Goal: Task Accomplishment & Management: Complete application form

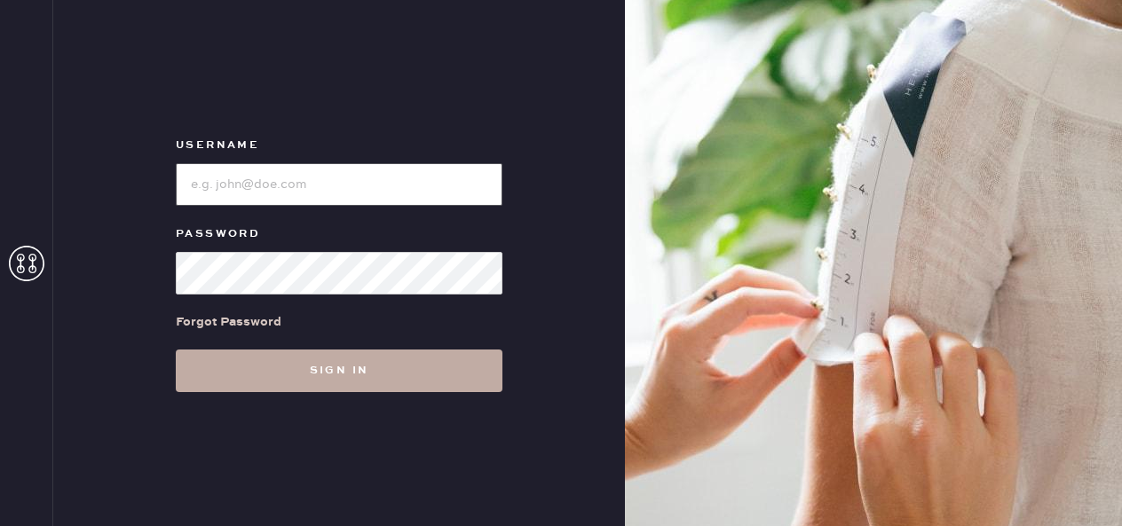
type input "reformationuppereastside"
click at [287, 352] on button "Sign in" at bounding box center [339, 371] width 327 height 43
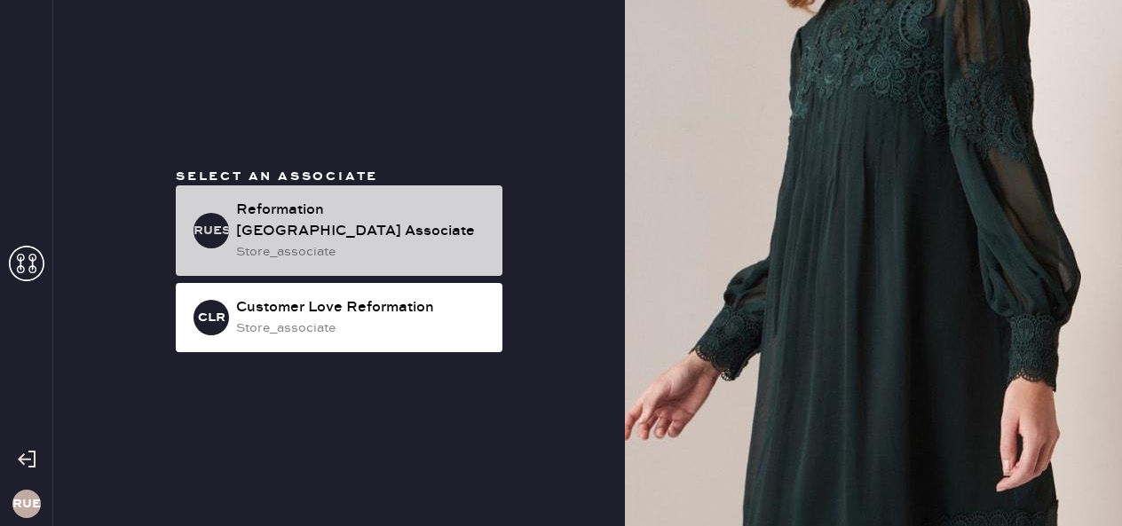
click at [331, 208] on div "Reformation [GEOGRAPHIC_DATA] Associate" at bounding box center [362, 221] width 252 height 43
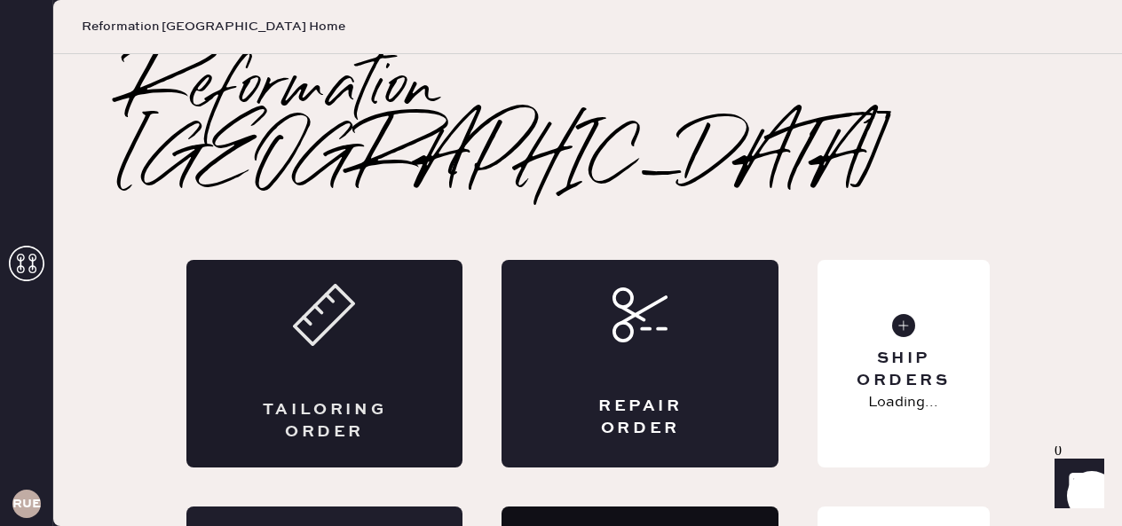
click at [336, 399] on div "Tailoring Order" at bounding box center [324, 421] width 135 height 44
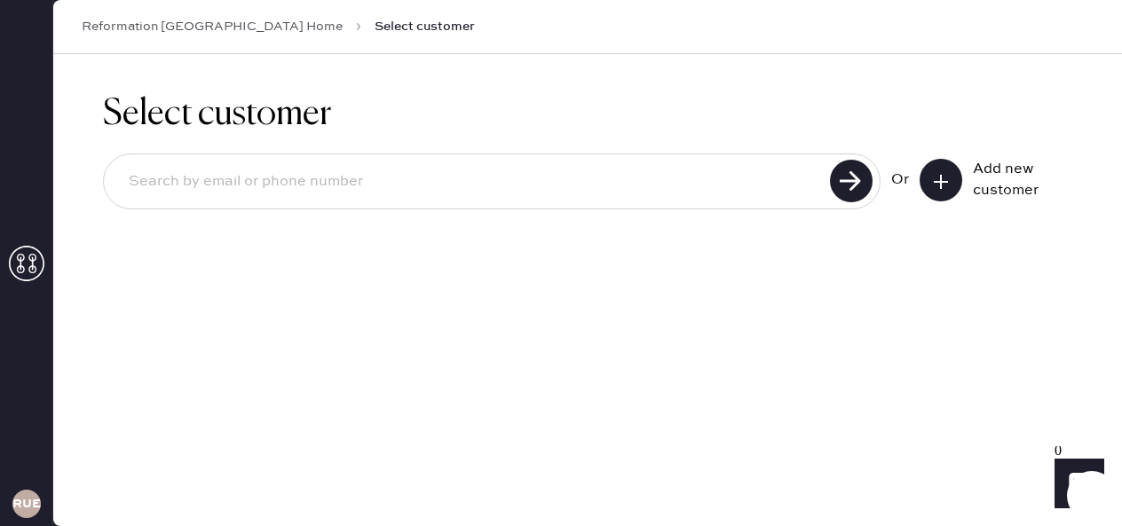
click at [936, 188] on icon at bounding box center [941, 182] width 18 height 18
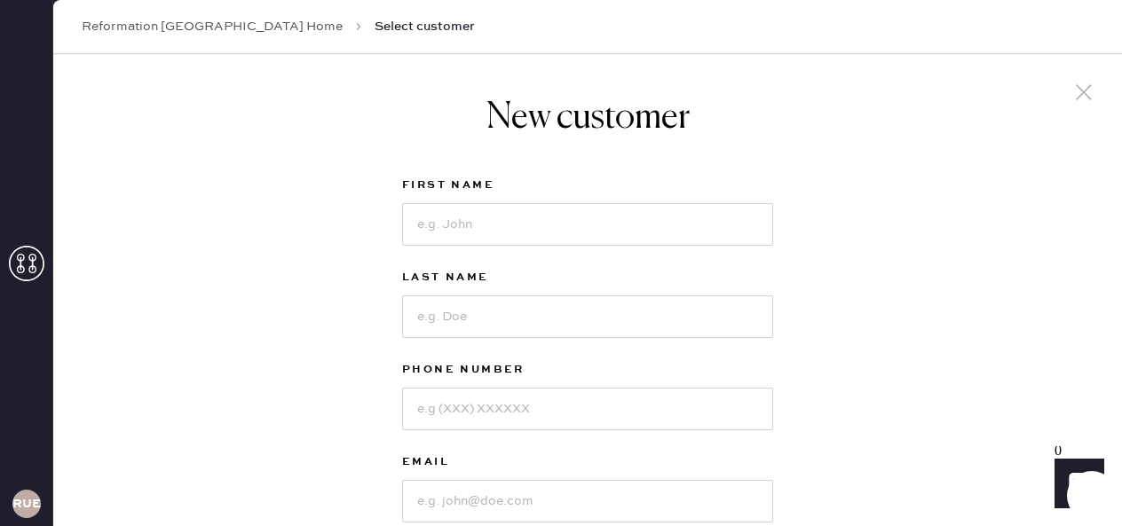
click at [20, 265] on use at bounding box center [27, 264] width 36 height 36
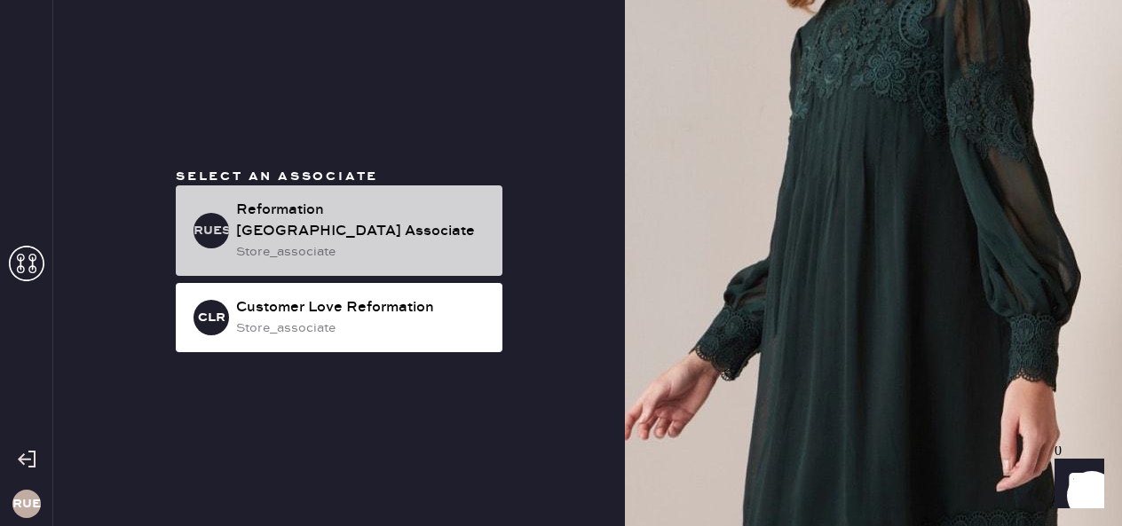
click at [302, 220] on div "Reformation [GEOGRAPHIC_DATA] Associate" at bounding box center [362, 221] width 252 height 43
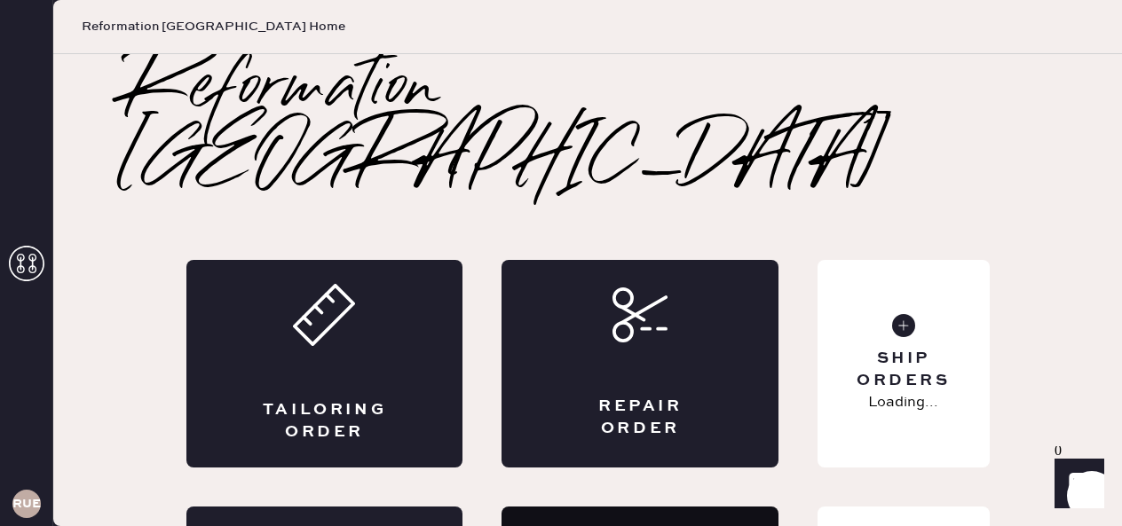
scroll to position [48, 0]
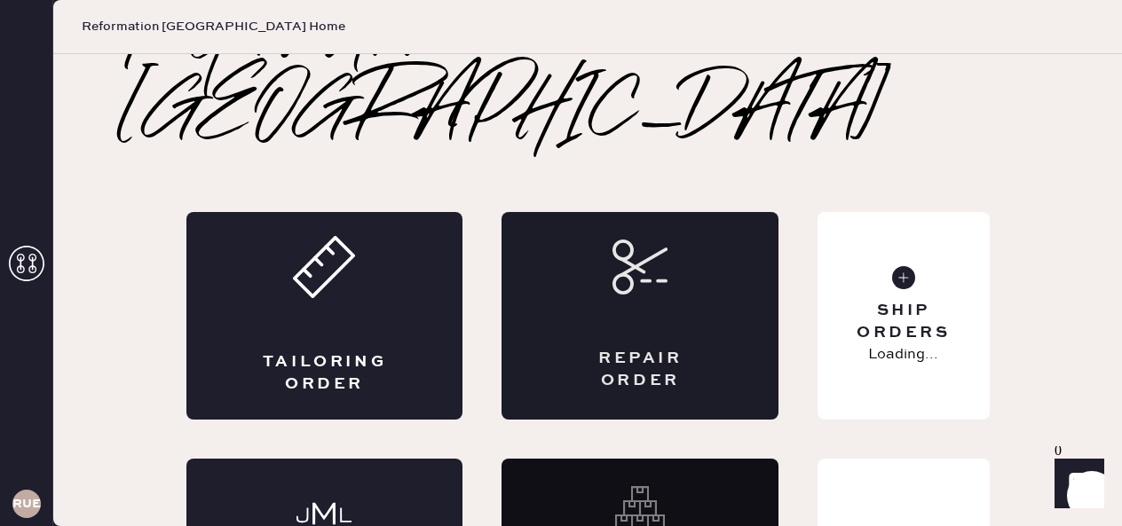
click at [700, 212] on div "Repair Order" at bounding box center [640, 316] width 277 height 208
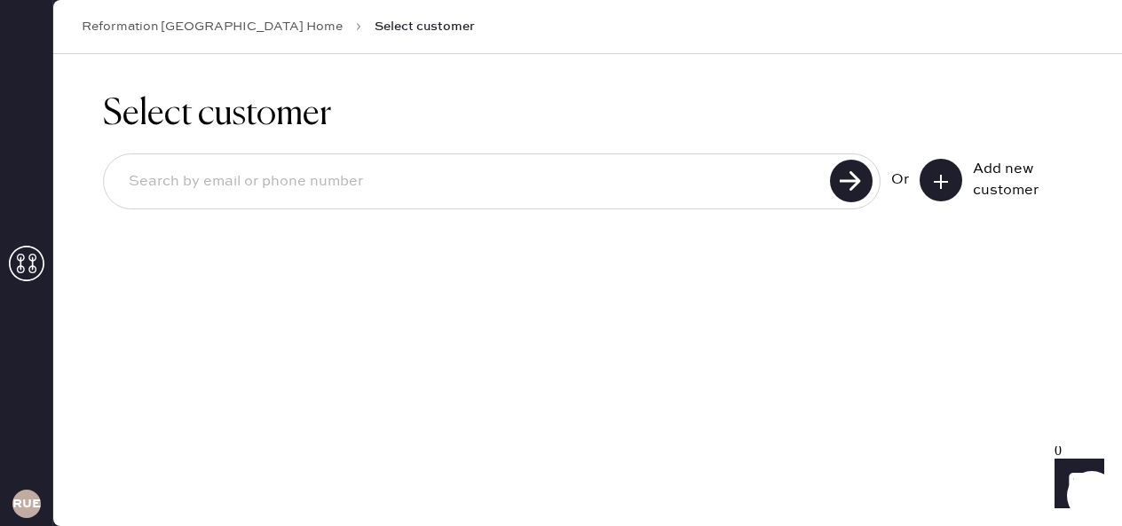
click at [940, 170] on button at bounding box center [941, 180] width 43 height 43
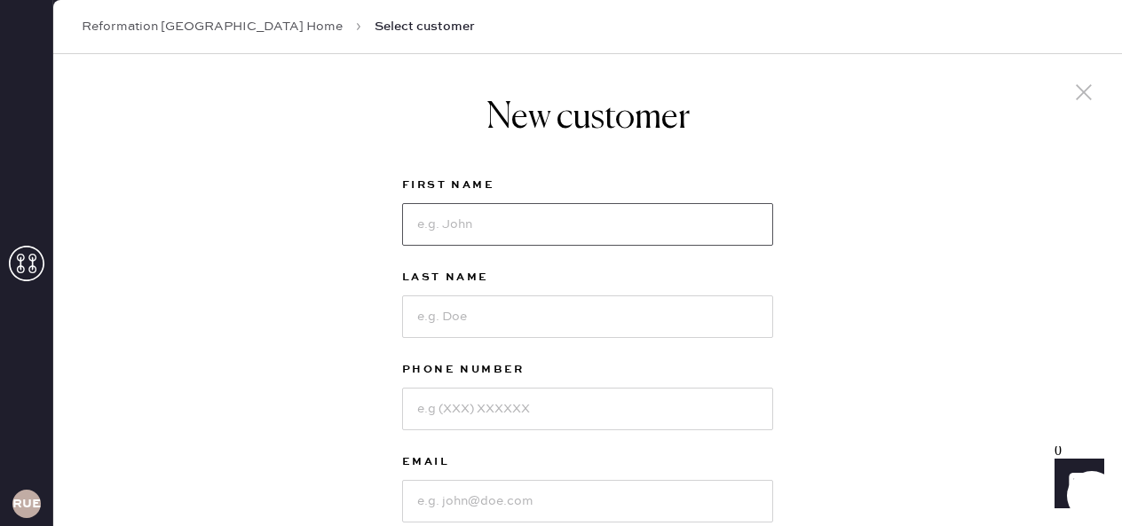
click at [660, 213] on input at bounding box center [587, 224] width 371 height 43
type input "[PERSON_NAME]"
click at [610, 322] on input at bounding box center [587, 317] width 371 height 43
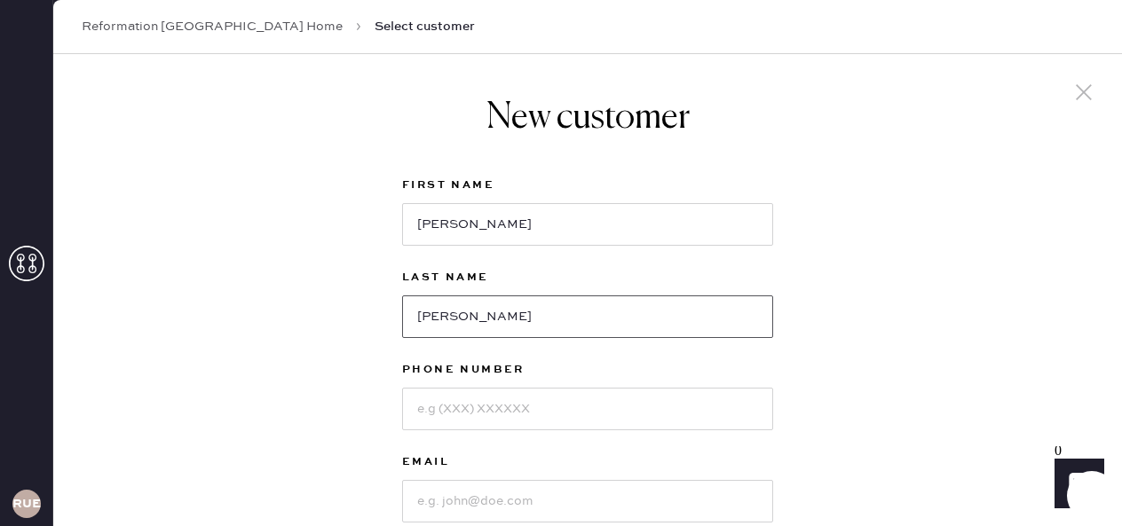
type input "[PERSON_NAME]"
click at [536, 406] on input at bounding box center [587, 409] width 371 height 43
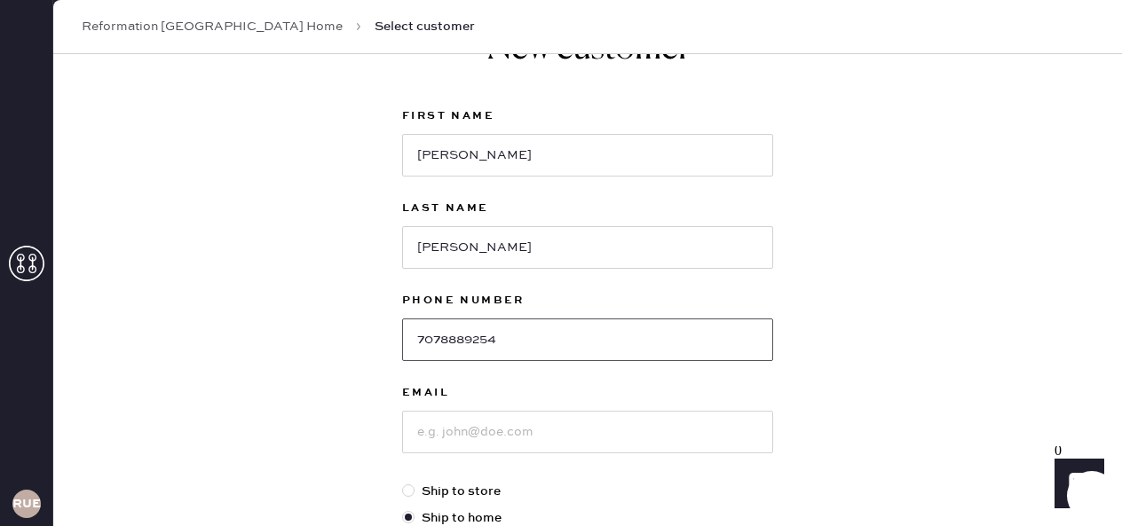
scroll to position [83, 0]
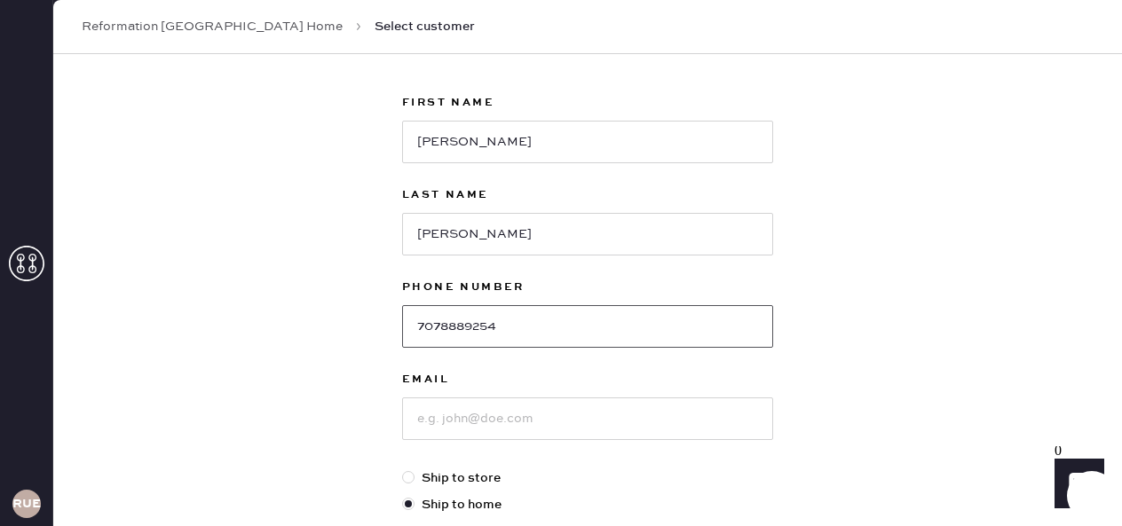
type input "7078889254"
click at [500, 425] on input at bounding box center [587, 419] width 371 height 43
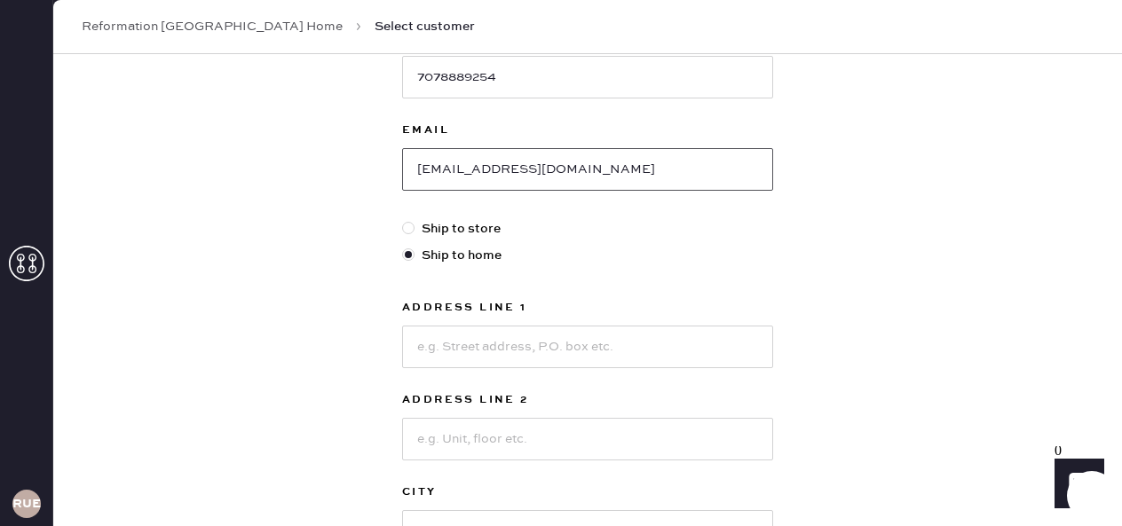
scroll to position [343, 0]
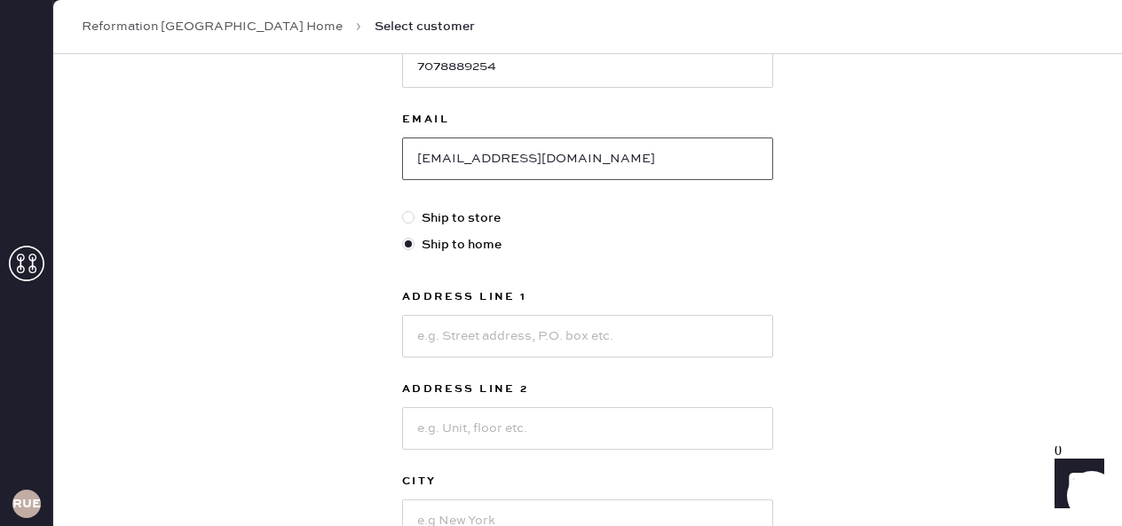
type input "[EMAIL_ADDRESS][DOMAIN_NAME]"
click at [462, 336] on input at bounding box center [587, 336] width 371 height 43
type input "[STREET_ADDRESS]"
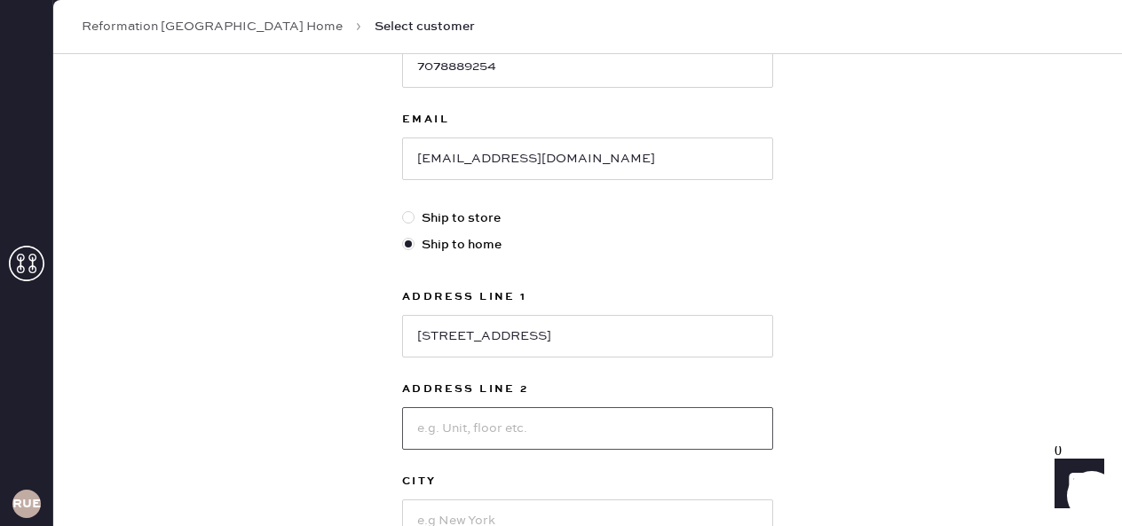
click at [461, 439] on input at bounding box center [587, 428] width 371 height 43
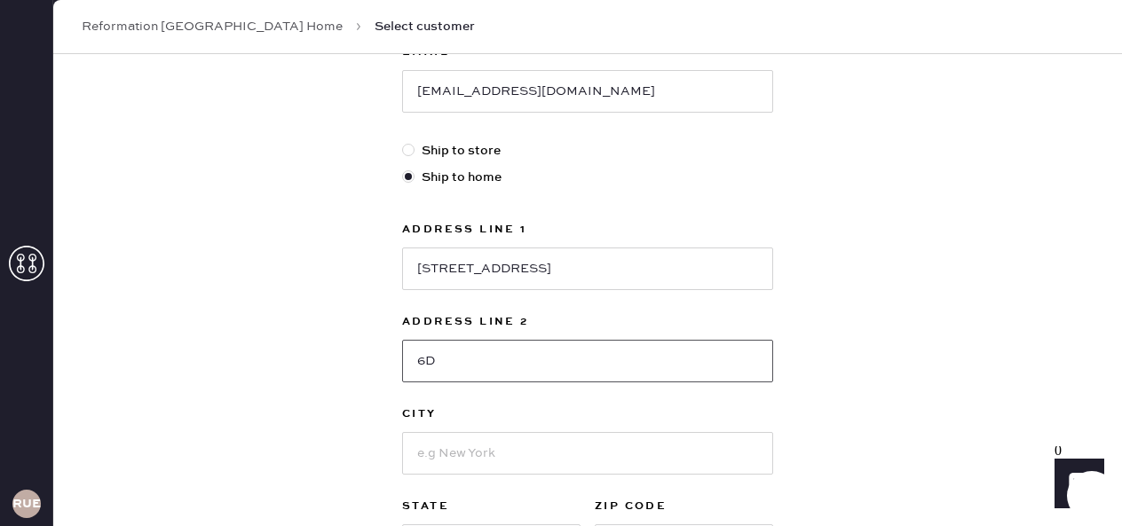
scroll to position [413, 0]
type input "6D"
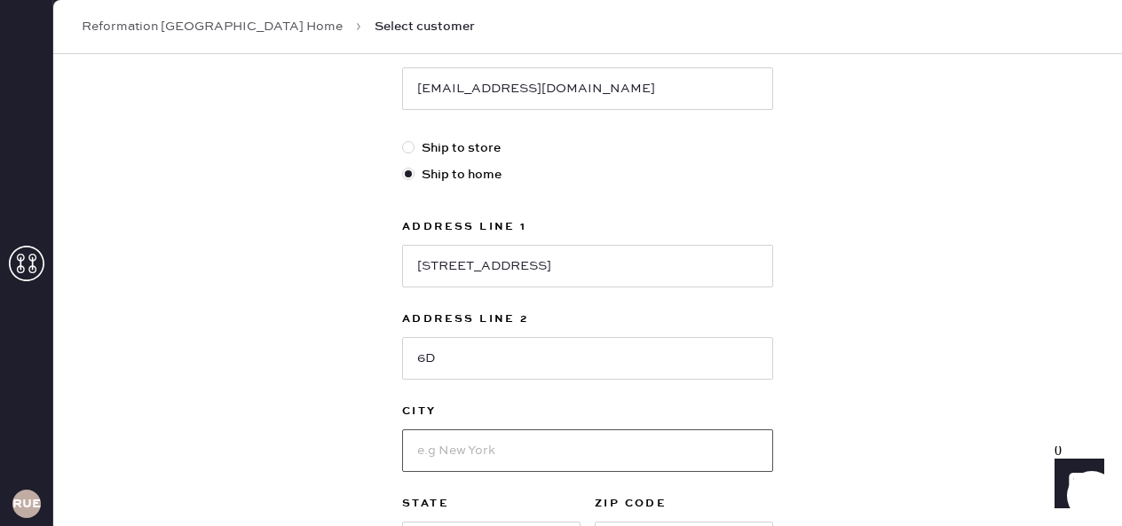
click at [456, 454] on input at bounding box center [587, 451] width 371 height 43
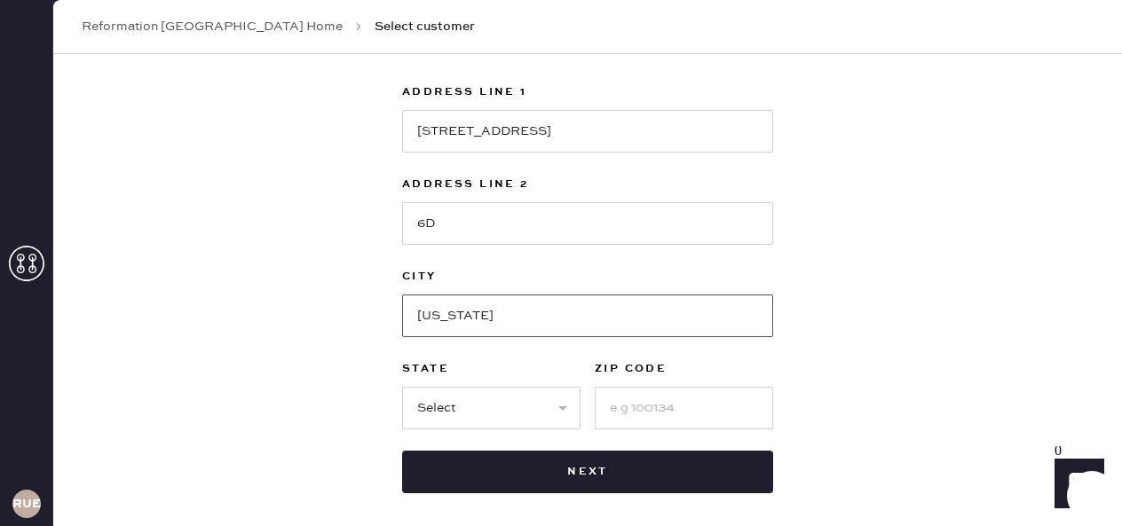
scroll to position [555, 0]
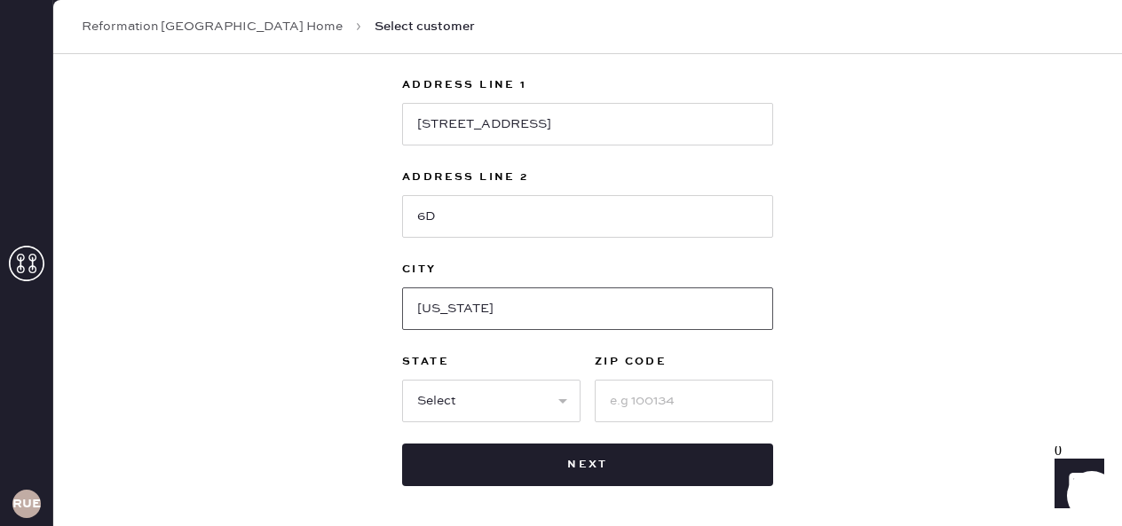
type input "[US_STATE]"
click at [427, 404] on select "Select AK AL AR AZ CA CO CT [GEOGRAPHIC_DATA] DE FL [GEOGRAPHIC_DATA] HI [GEOGR…" at bounding box center [491, 401] width 178 height 43
select select "NY"
click at [671, 395] on input at bounding box center [684, 401] width 178 height 43
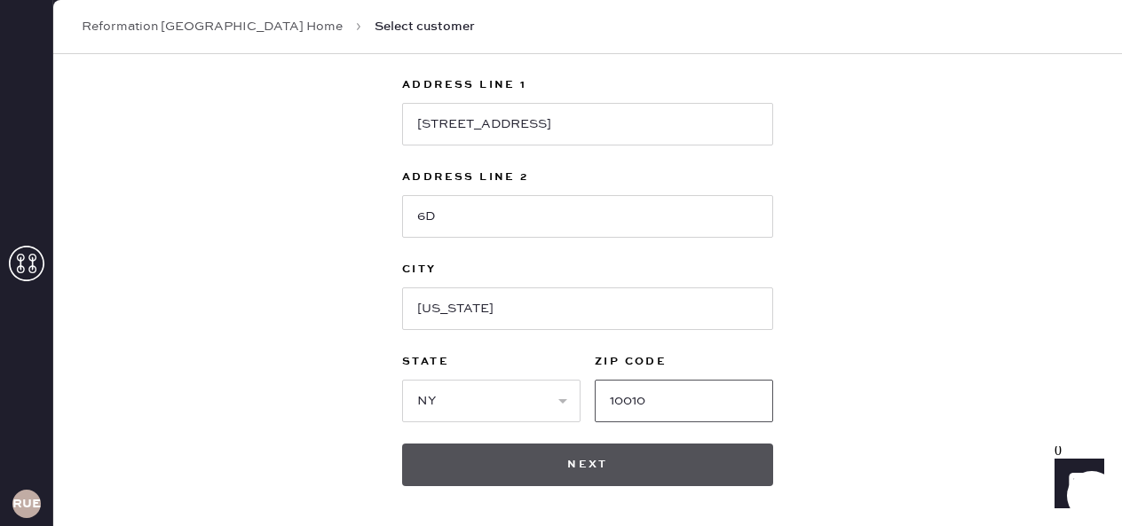
type input "10010"
click at [628, 466] on button "Next" at bounding box center [587, 465] width 371 height 43
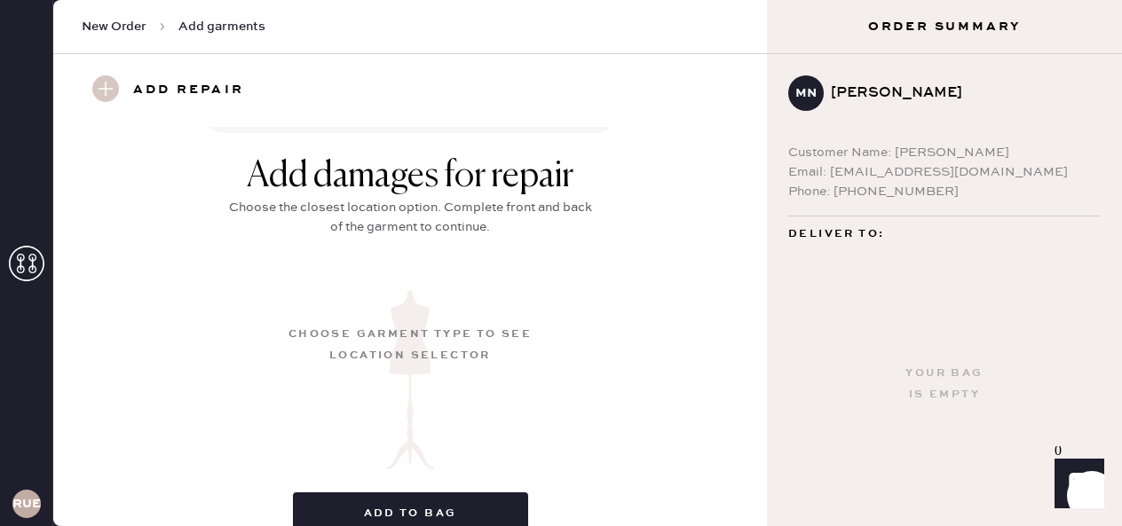
scroll to position [723, 0]
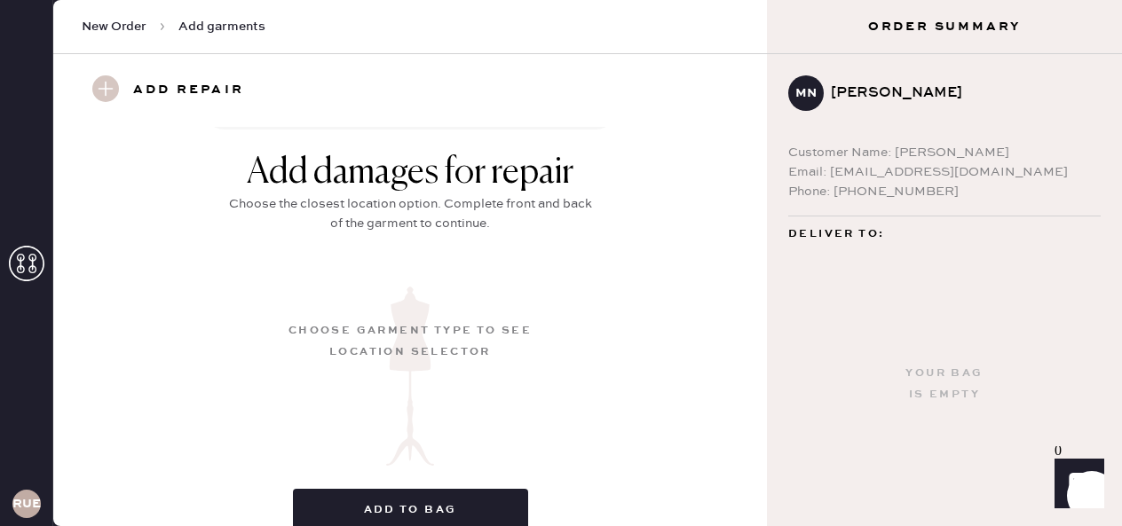
click at [102, 101] on use at bounding box center [105, 88] width 27 height 27
click at [115, 87] on use at bounding box center [105, 88] width 27 height 27
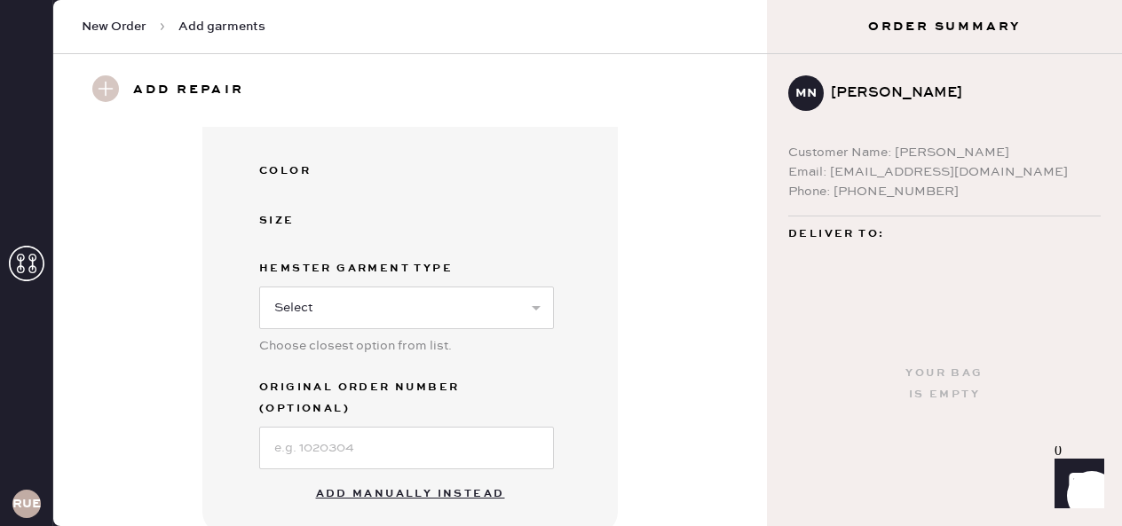
click at [375, 477] on button "Add manually instead" at bounding box center [410, 495] width 210 height 36
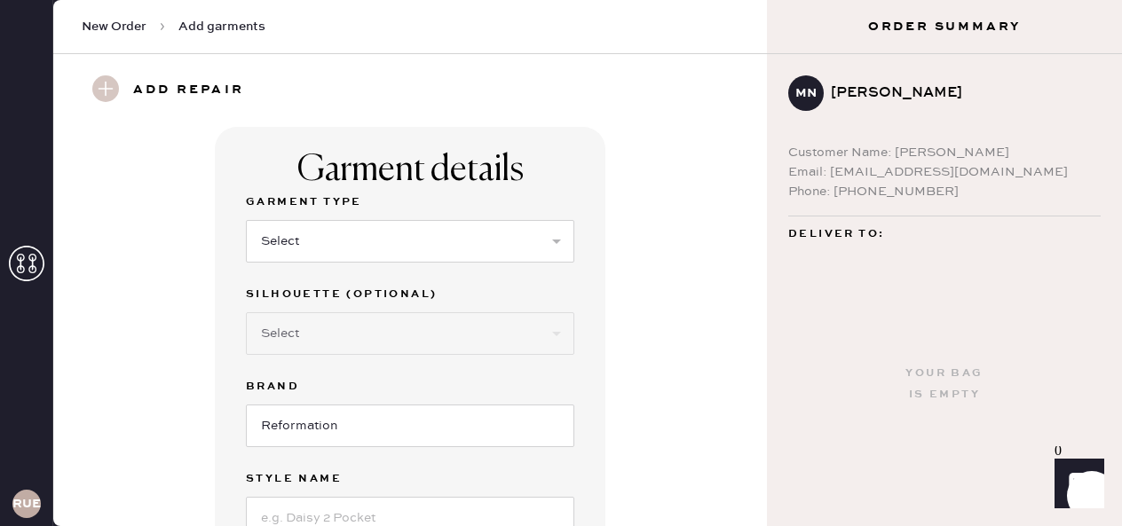
click at [336, 250] on select "Select Basic Skirt Jeans Leggings Pants Shorts Basic Sleeved Dress Basic Sleeve…" at bounding box center [410, 241] width 328 height 43
select select "6"
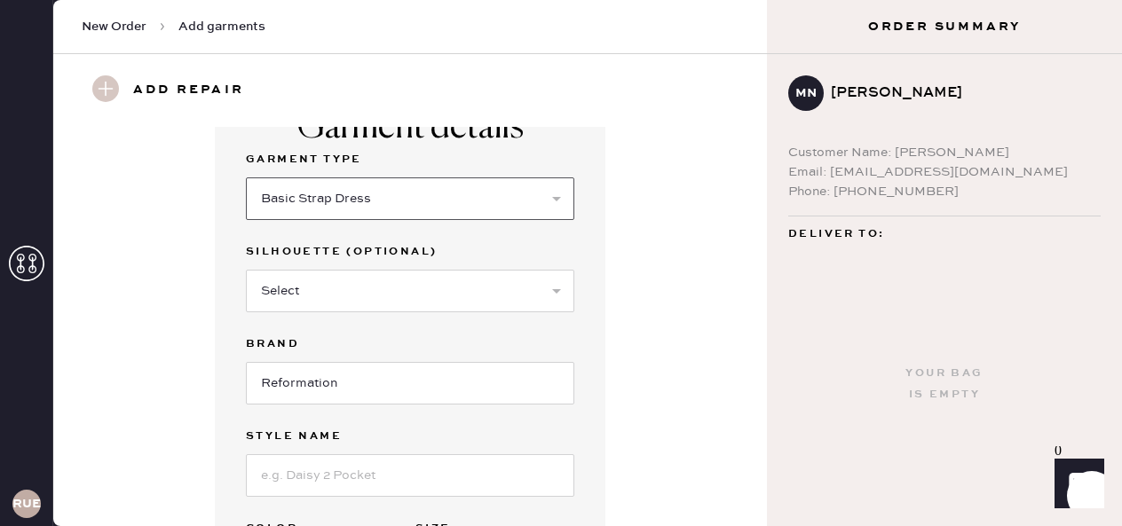
scroll to position [43, 0]
click at [338, 474] on input at bounding box center [410, 475] width 328 height 43
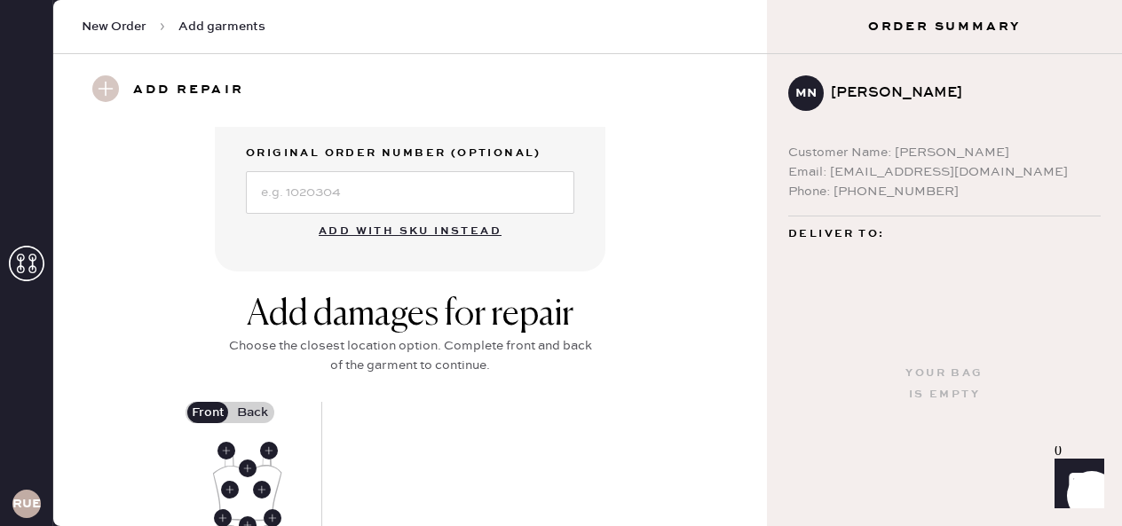
scroll to position [382, 0]
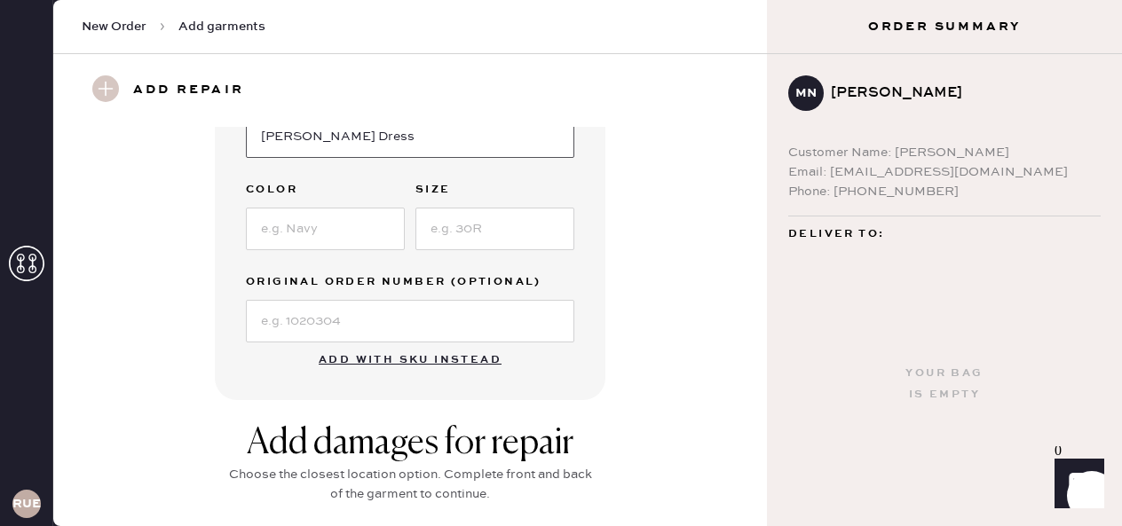
type input "[PERSON_NAME] Dress"
click at [286, 255] on div "Garment Type Select Basic Skirt Jeans Leggings Pants Shorts Basic Sleeved Dress…" at bounding box center [410, 76] width 328 height 533
click at [286, 234] on input at bounding box center [325, 229] width 159 height 43
type input "Blue Print"
click at [440, 223] on input at bounding box center [494, 229] width 159 height 43
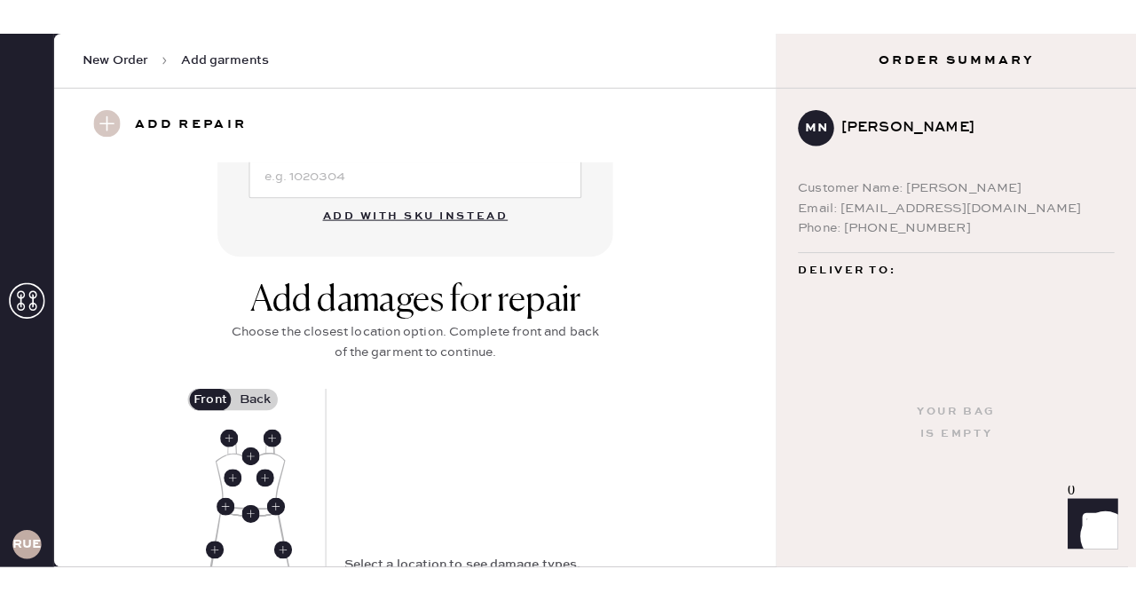
scroll to position [575, 0]
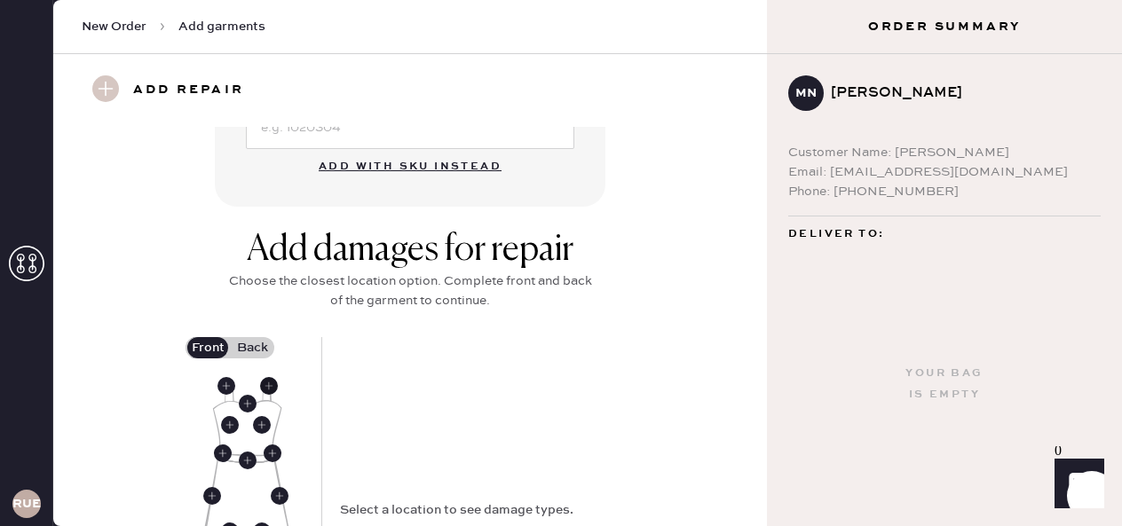
type input "2"
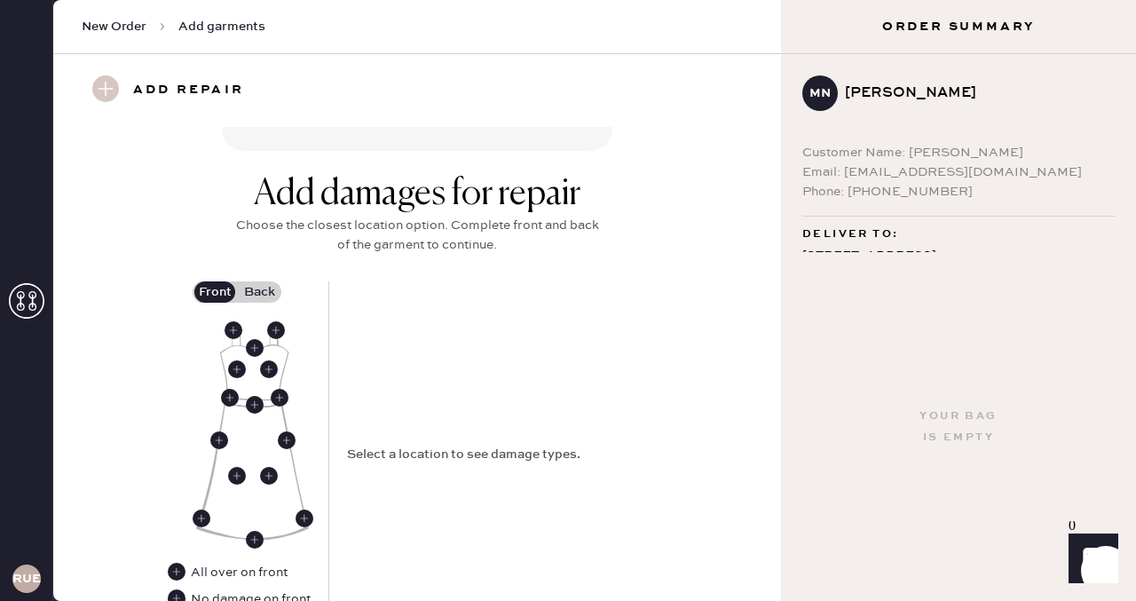
scroll to position [632, 0]
click at [230, 331] on use at bounding box center [234, 329] width 18 height 18
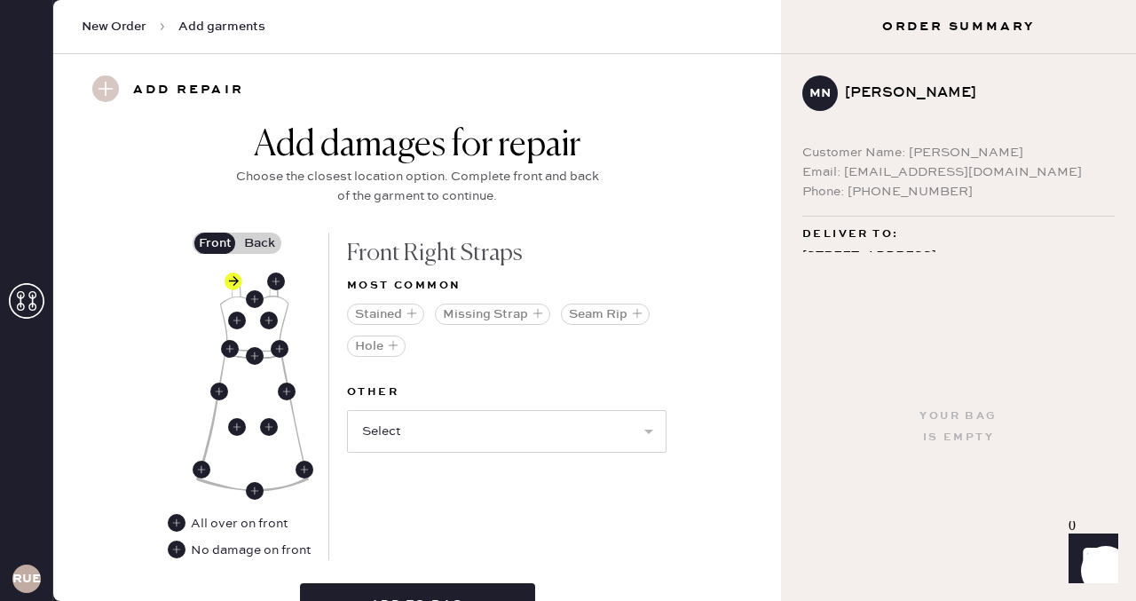
scroll to position [690, 0]
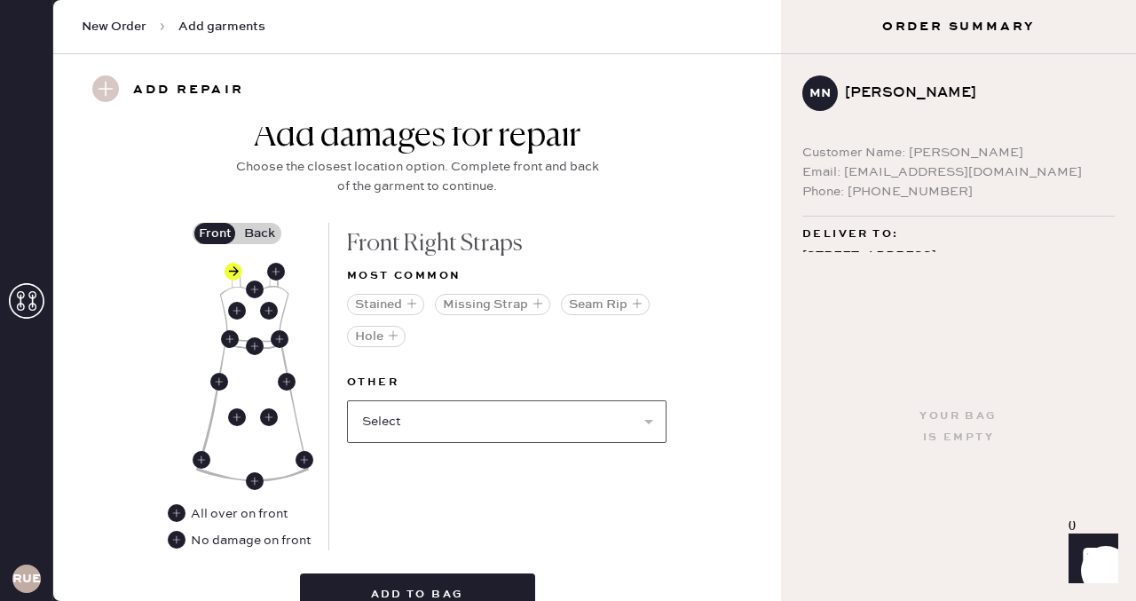
click at [425, 432] on select "Select Broken / Ripped Hem Broken Beads Broken Belt Loop Broken Button Broken C…" at bounding box center [507, 421] width 320 height 43
select select "1668"
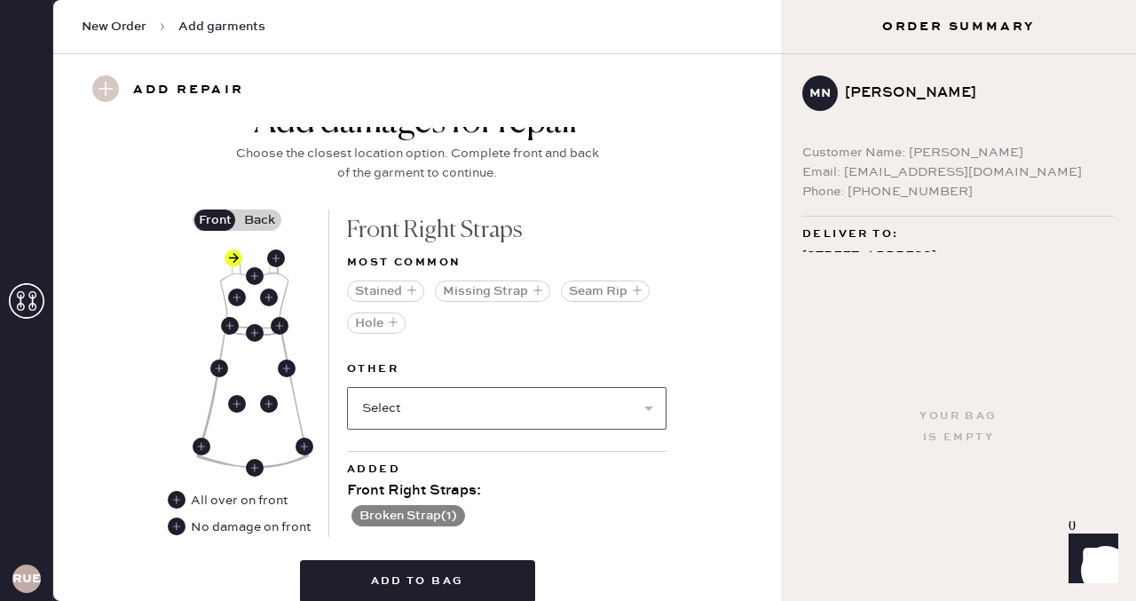
scroll to position [706, 0]
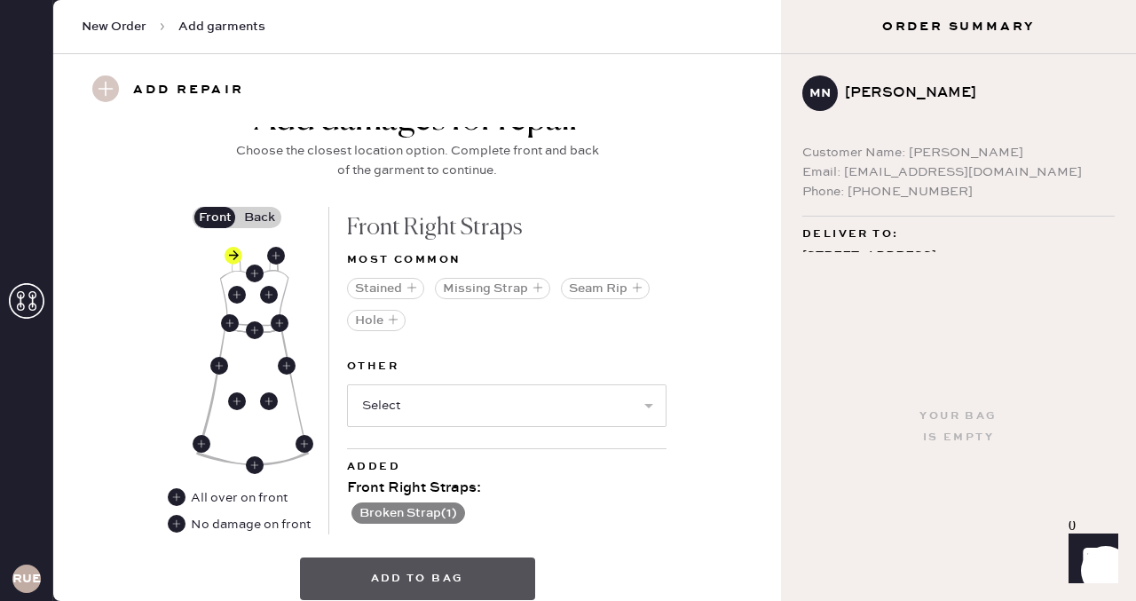
click at [430, 526] on button "Add to bag" at bounding box center [417, 578] width 235 height 43
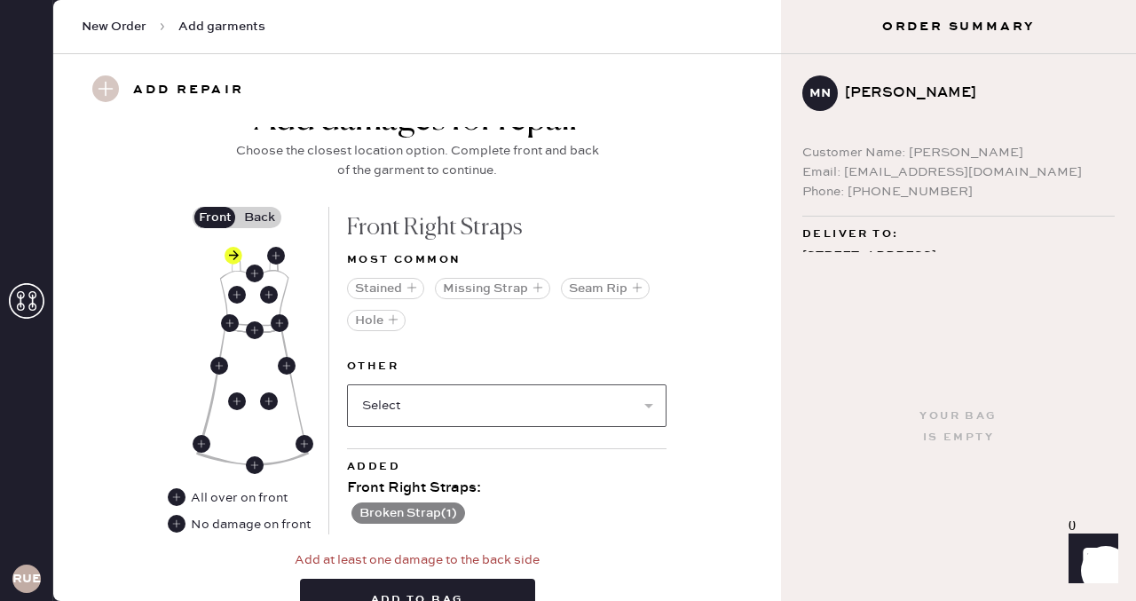
click at [427, 416] on select "Select Broken / Ripped Hem Broken Beads Broken Belt Loop Broken Button Broken C…" at bounding box center [507, 405] width 320 height 43
select select "1652"
select select
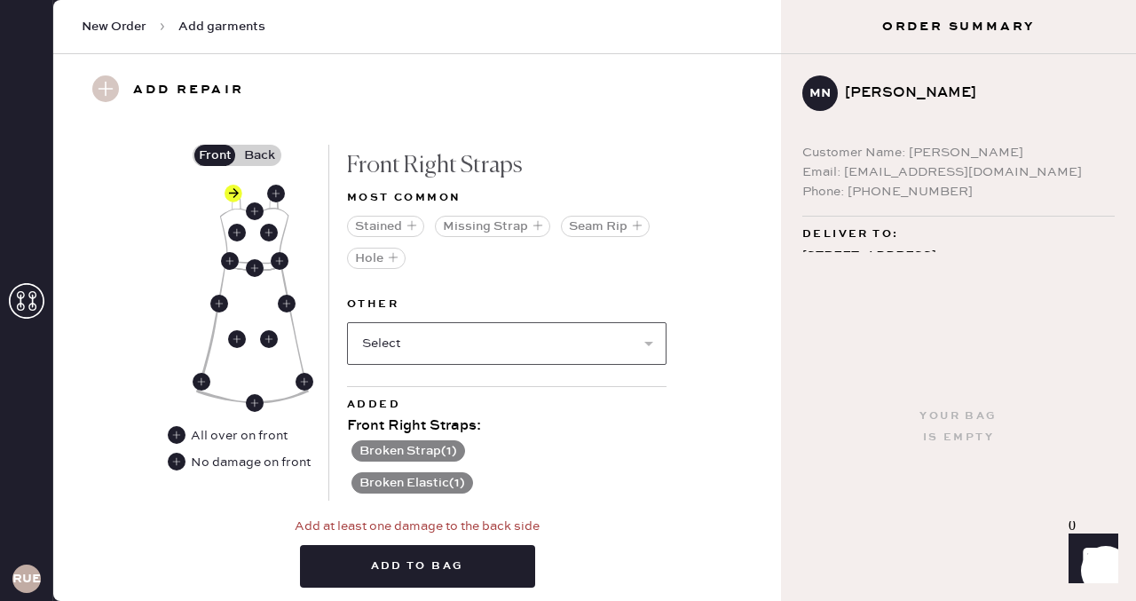
scroll to position [832, 0]
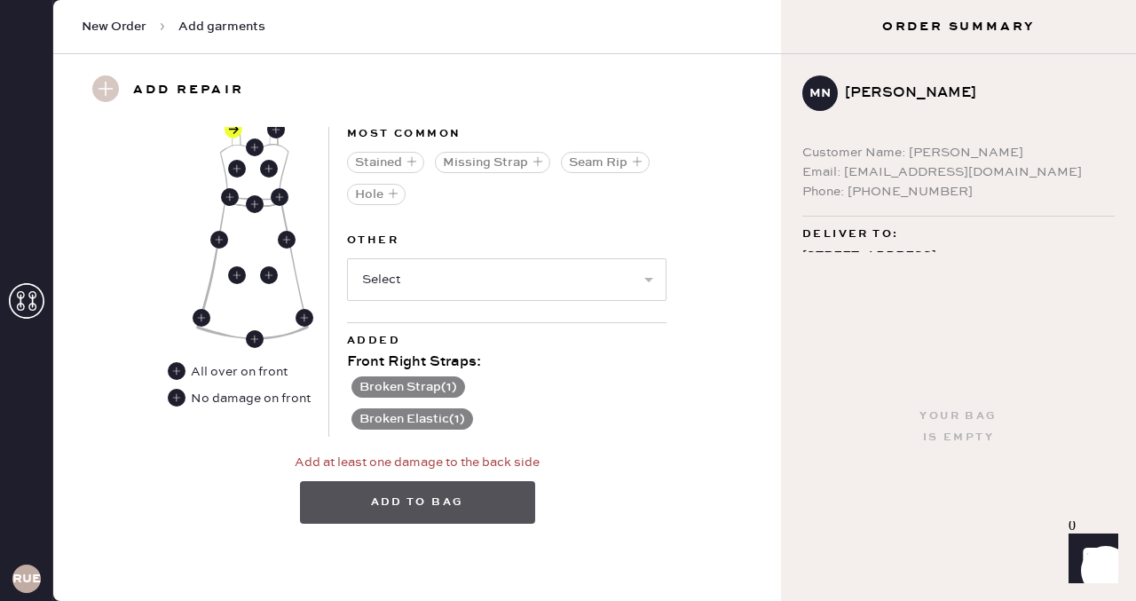
click at [445, 498] on button "Add to bag" at bounding box center [417, 502] width 235 height 43
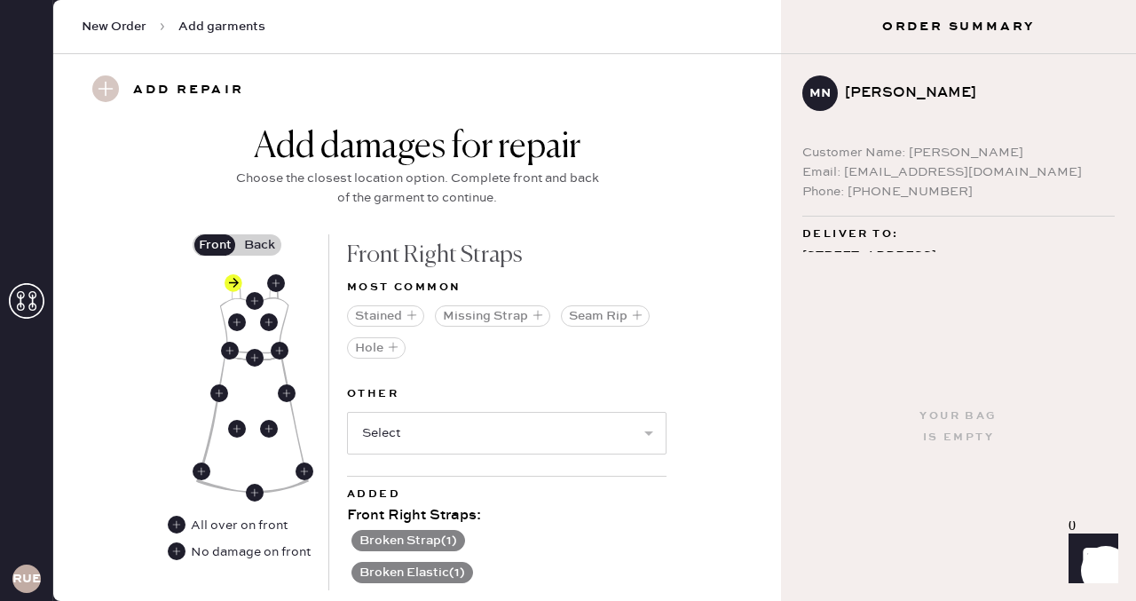
scroll to position [384, 0]
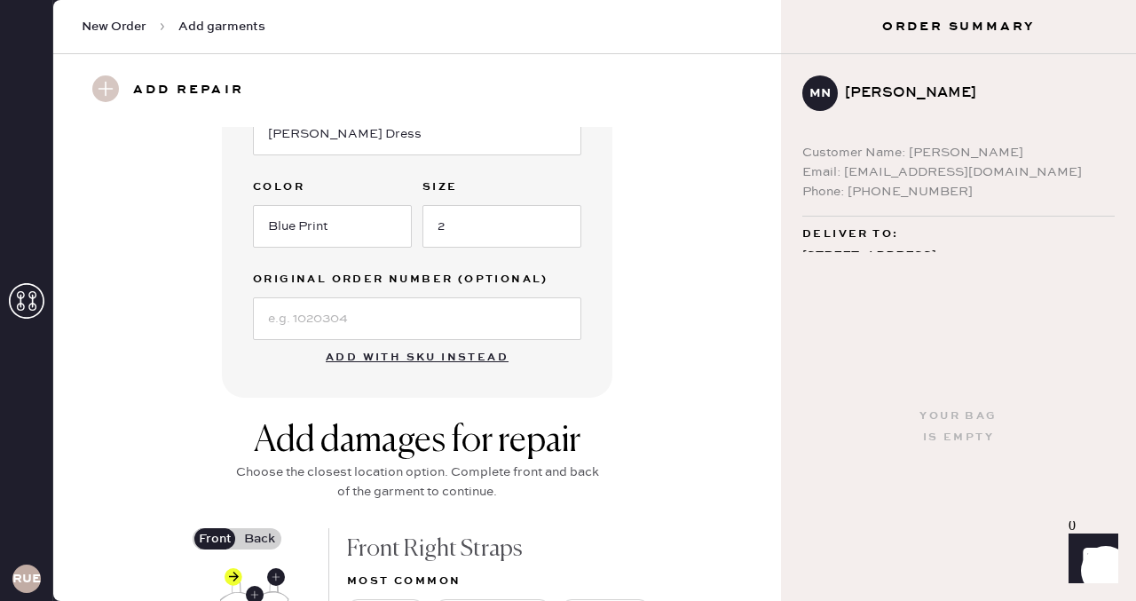
click at [261, 526] on label "Back" at bounding box center [259, 538] width 44 height 21
click at [259, 526] on input "Back" at bounding box center [259, 539] width 0 height 0
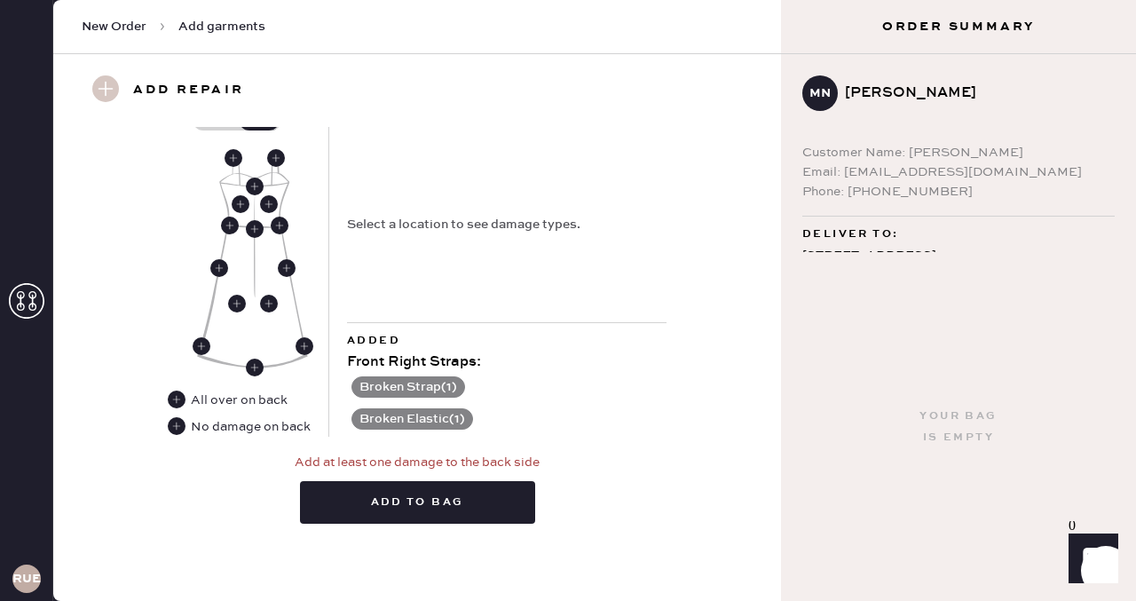
scroll to position [716, 0]
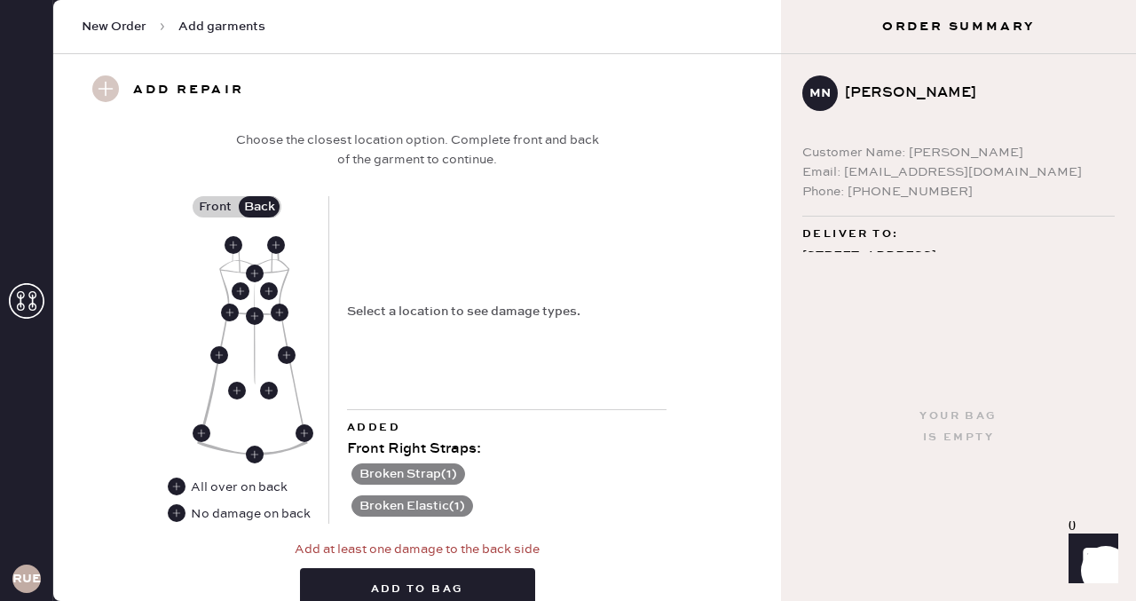
click at [247, 515] on div "No damage on back" at bounding box center [251, 514] width 120 height 20
click at [178, 510] on use at bounding box center [177, 513] width 18 height 18
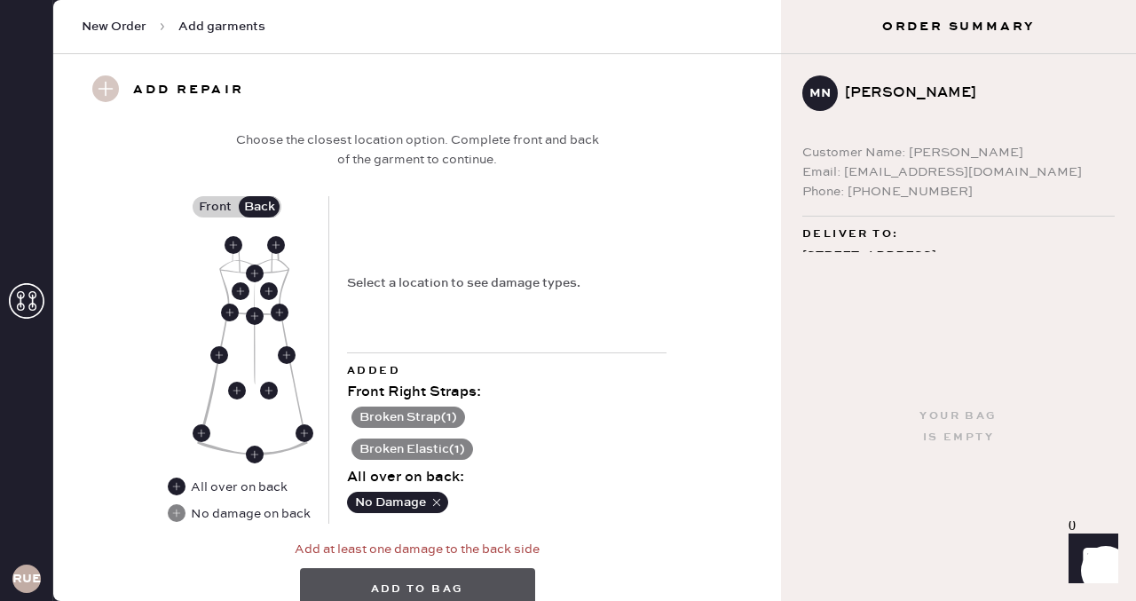
click at [419, 526] on button "Add to bag" at bounding box center [417, 589] width 235 height 43
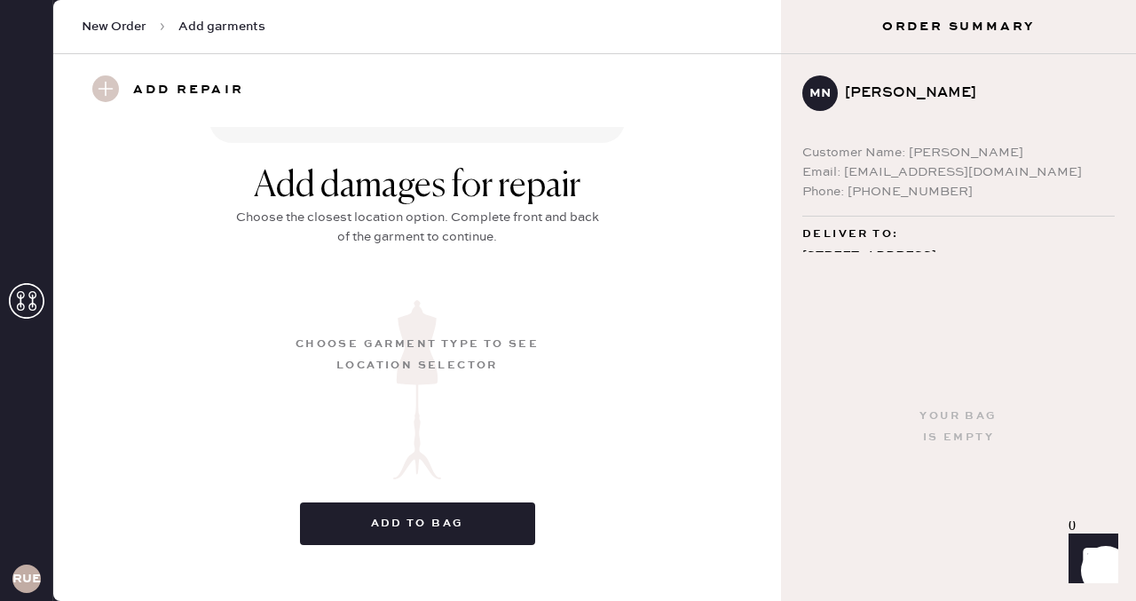
scroll to position [273, 0]
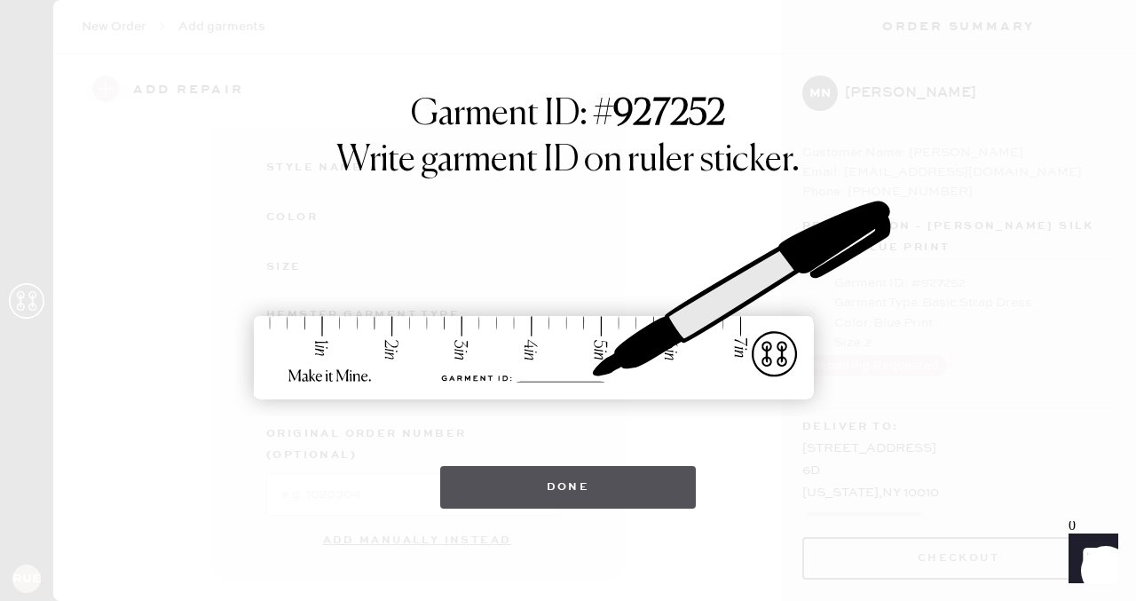
click at [570, 488] on button "Done" at bounding box center [568, 487] width 257 height 43
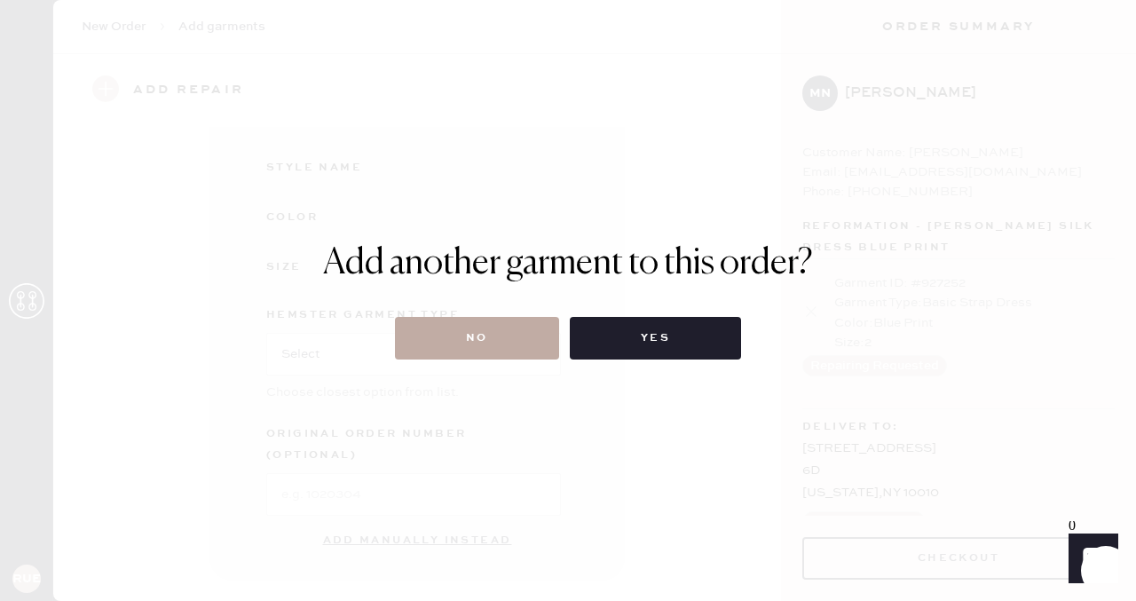
click at [490, 343] on button "No" at bounding box center [477, 338] width 164 height 43
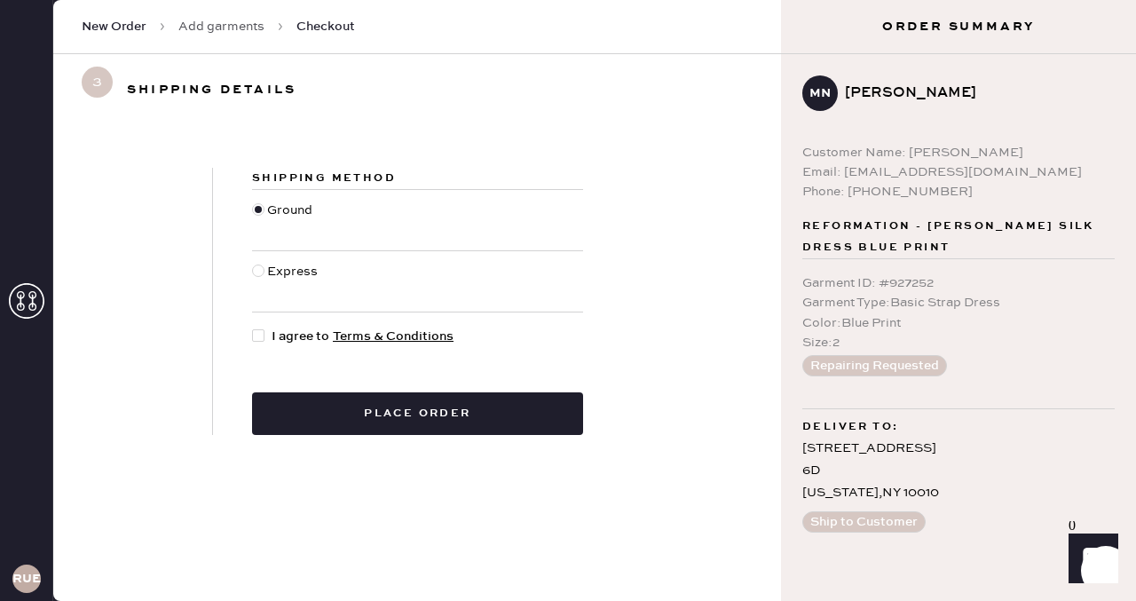
click at [265, 335] on div at bounding box center [262, 337] width 20 height 20
click at [253, 328] on input "I agree to Terms & Conditions" at bounding box center [252, 327] width 1 height 1
checkbox input "true"
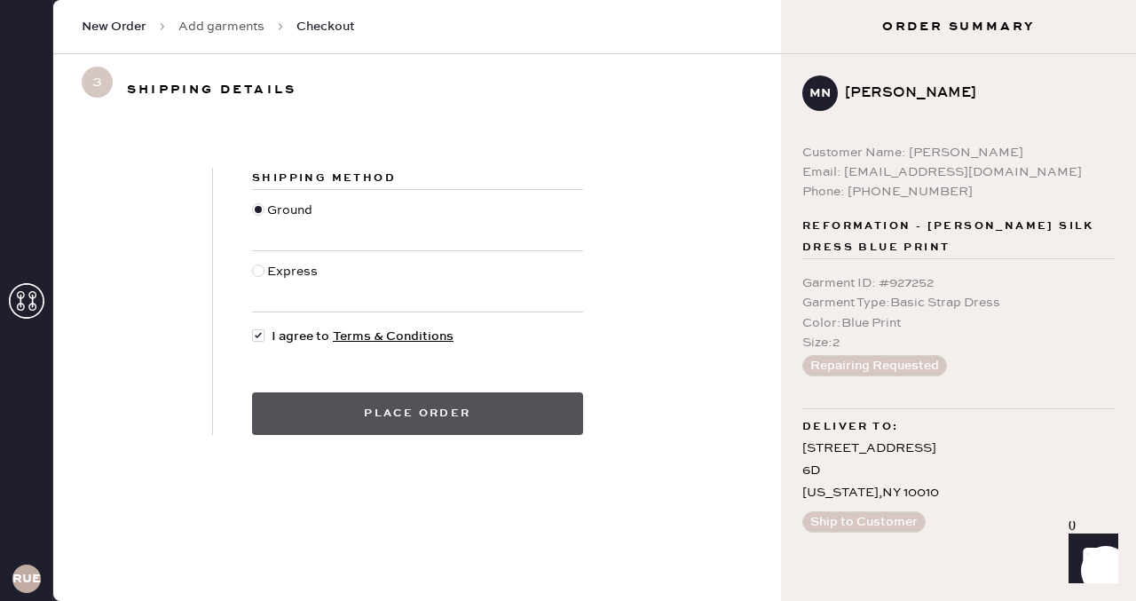
click at [350, 408] on button "Place order" at bounding box center [417, 413] width 331 height 43
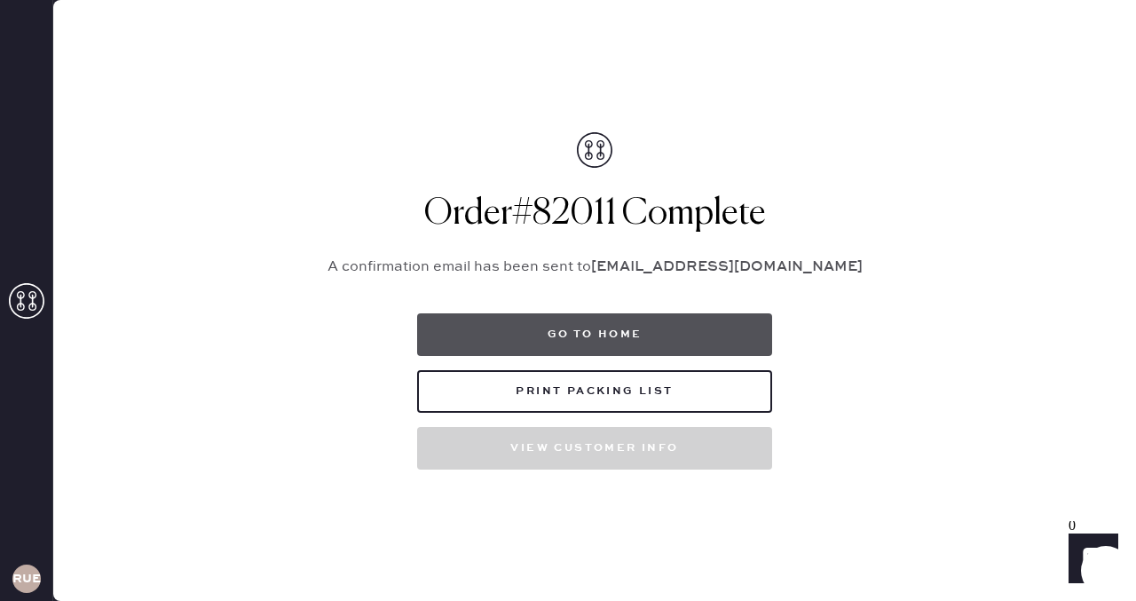
click at [606, 322] on button "Go to home" at bounding box center [594, 334] width 355 height 43
